Goal: Use online tool/utility: Utilize a website feature to perform a specific function

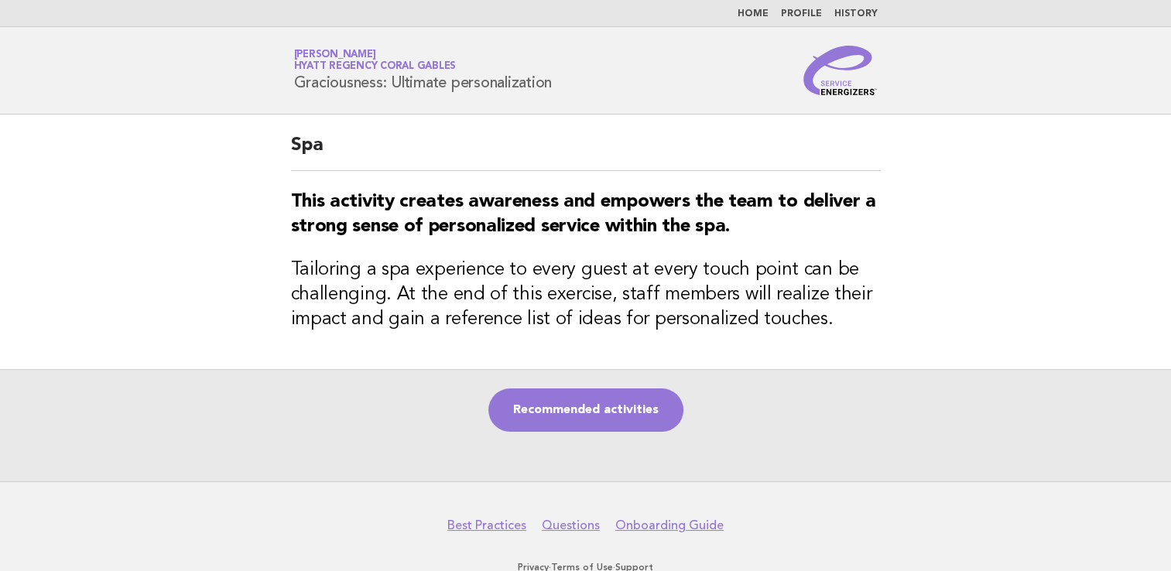
click at [596, 381] on div "Recommended activities" at bounding box center [585, 425] width 1171 height 112
click at [575, 389] on link "Recommended activities" at bounding box center [586, 410] width 195 height 43
drag, startPoint x: 583, startPoint y: 404, endPoint x: 592, endPoint y: 389, distance: 17.7
click at [585, 404] on link "Recommended activities" at bounding box center [586, 410] width 195 height 43
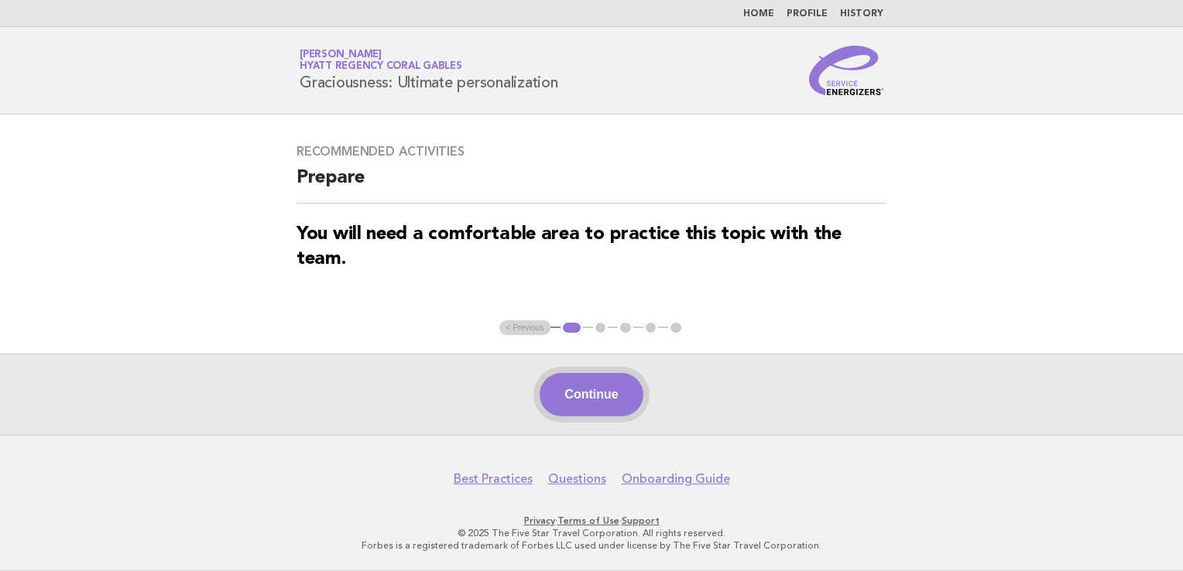
click at [574, 388] on button "Continue" at bounding box center [591, 394] width 103 height 43
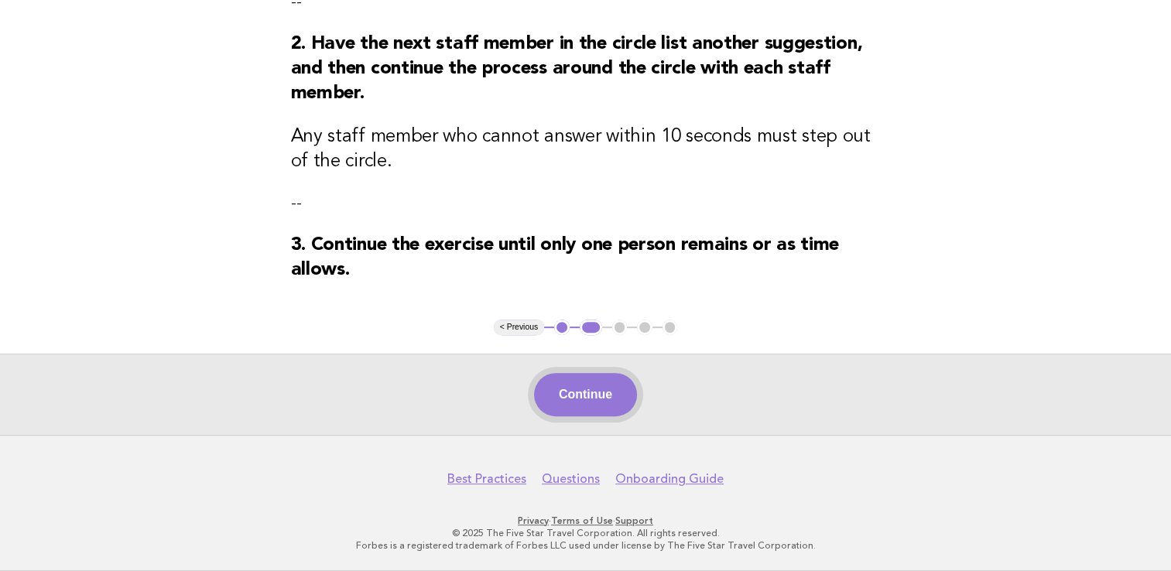
click at [595, 406] on button "Continue" at bounding box center [585, 394] width 103 height 43
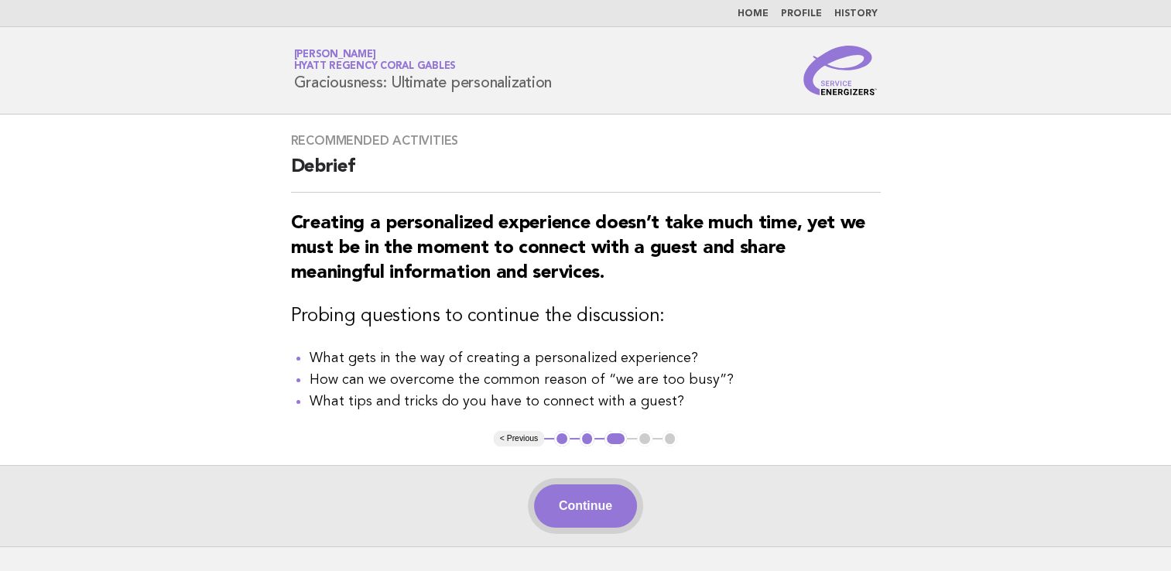
drag, startPoint x: 626, startPoint y: 471, endPoint x: 616, endPoint y: 501, distance: 30.9
click at [628, 469] on div "Continue" at bounding box center [585, 505] width 1171 height 81
click at [609, 510] on button "Continue" at bounding box center [585, 506] width 103 height 43
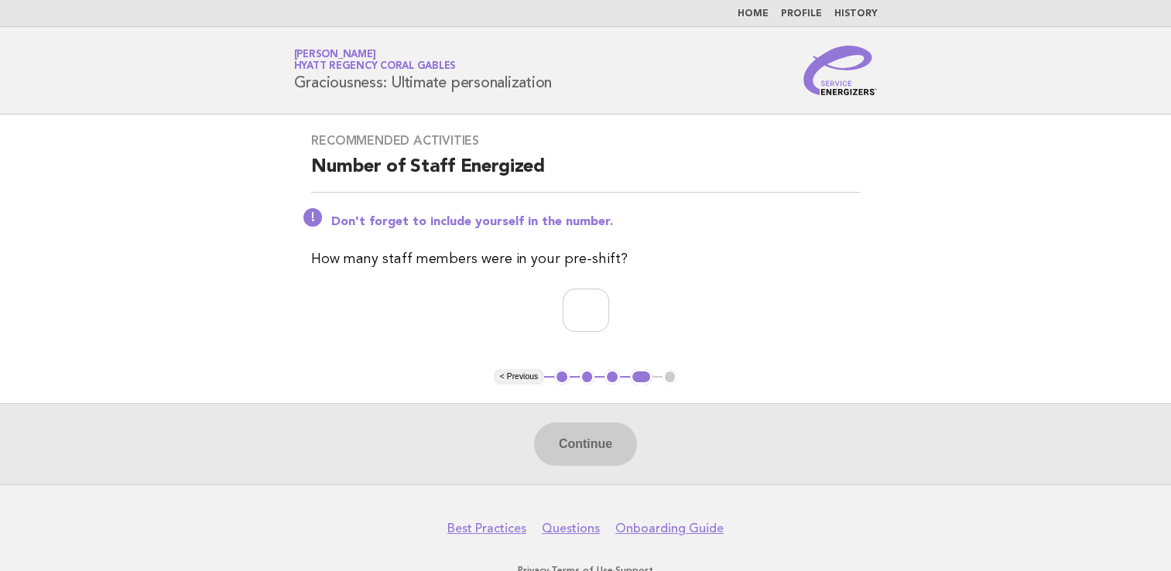
click at [564, 332] on div "Recommended activities Number of Staff Energized Don't forget to include yourse…" at bounding box center [586, 242] width 586 height 255
click at [575, 323] on input "number" at bounding box center [586, 310] width 46 height 43
type input "*"
click at [599, 428] on button "Continue" at bounding box center [585, 444] width 103 height 43
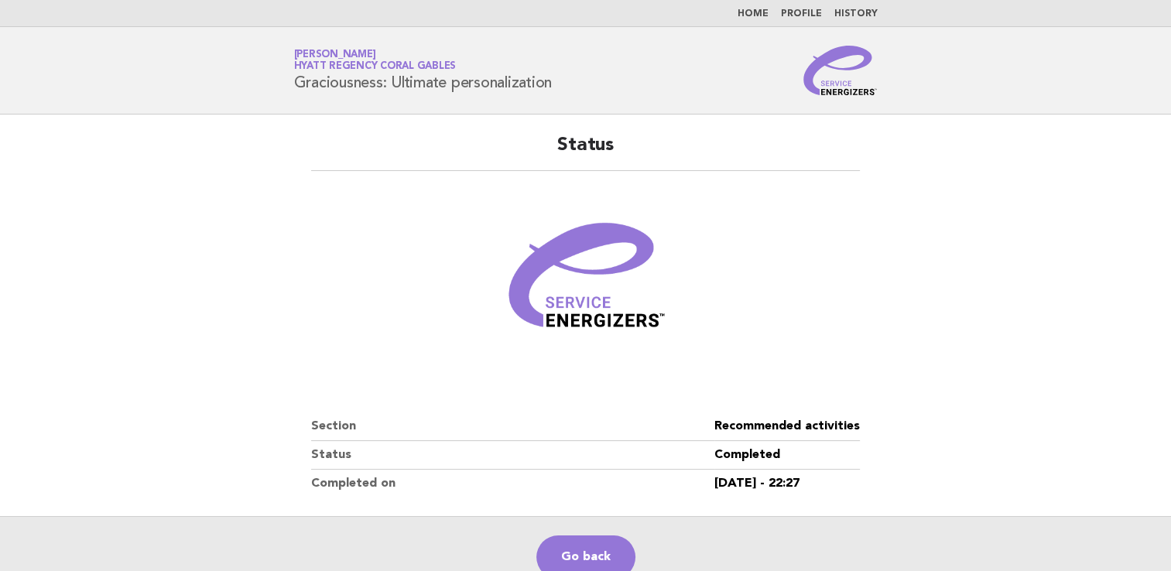
click at [756, 17] on link "Home" at bounding box center [753, 13] width 31 height 9
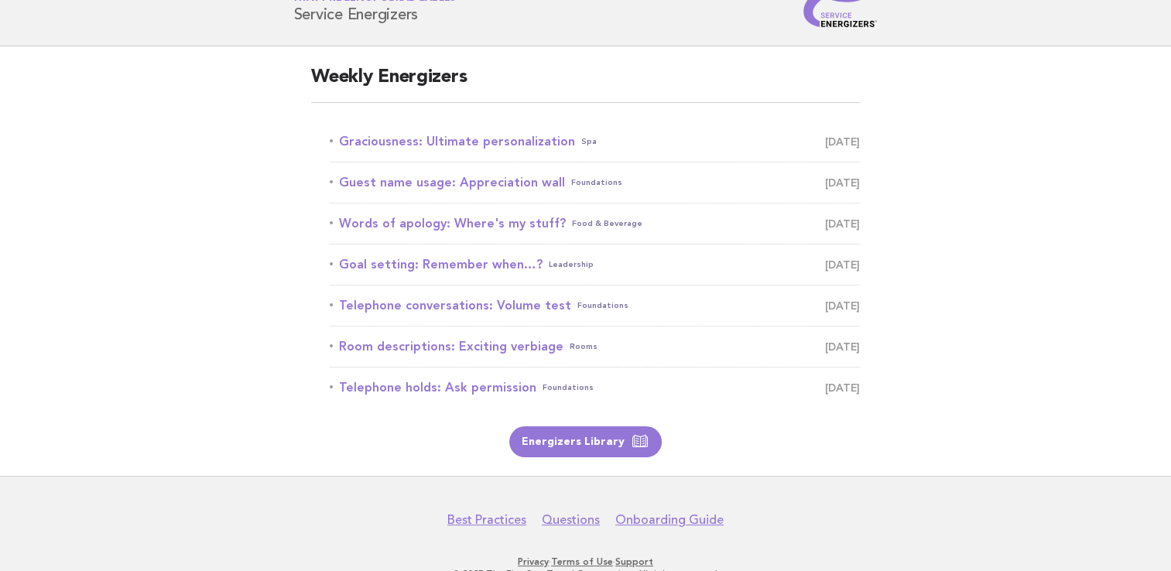
scroll to position [111, 0]
